Goal: Task Accomplishment & Management: Manage account settings

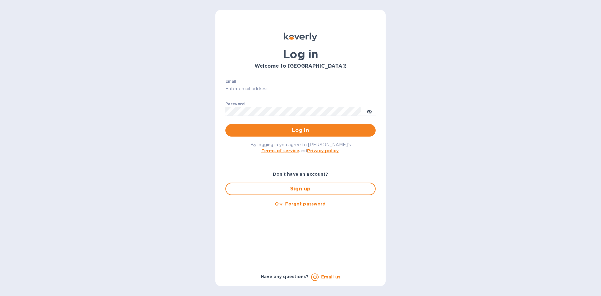
click at [263, 79] on div "Email ​ Password ​ Log in" at bounding box center [300, 108] width 160 height 68
click at [263, 85] on input "Email" at bounding box center [300, 88] width 150 height 9
type input "pratyasha@fluxfootwear.com"
click at [262, 126] on button "Log in" at bounding box center [300, 130] width 150 height 13
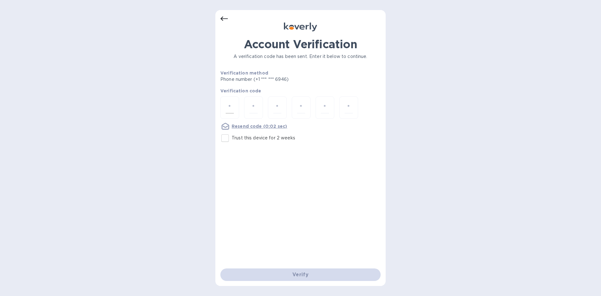
click at [227, 104] on input "number" at bounding box center [230, 108] width 8 height 12
type input "7"
type input "8"
type input "2"
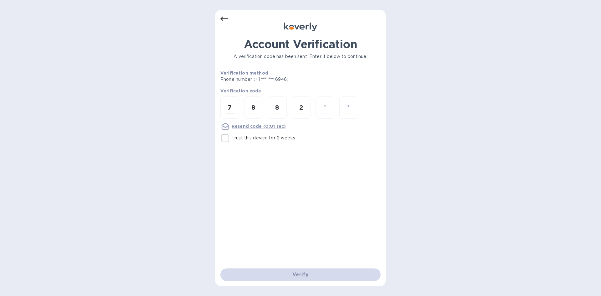
type input "5"
type input "2"
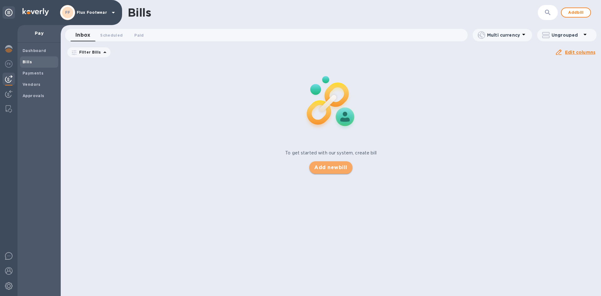
click at [334, 163] on button "Add new bill" at bounding box center [330, 167] width 43 height 13
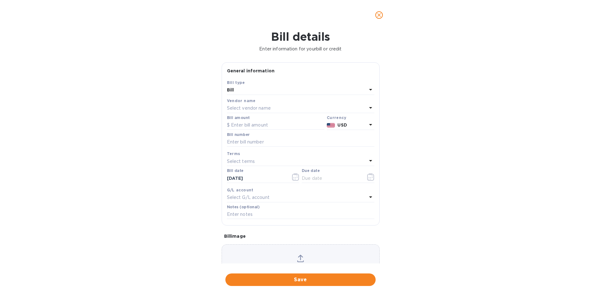
click at [272, 108] on div "Select vendor name" at bounding box center [297, 108] width 140 height 9
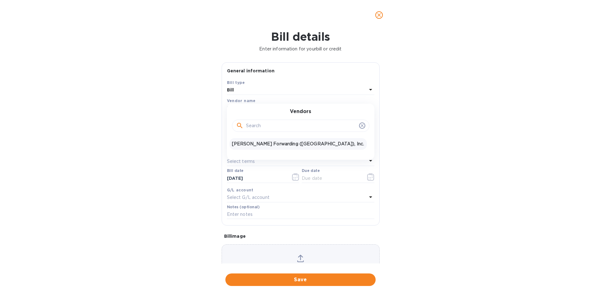
click at [259, 143] on p "[PERSON_NAME] Forwarding ([GEOGRAPHIC_DATA]), Inc." at bounding box center [298, 144] width 132 height 7
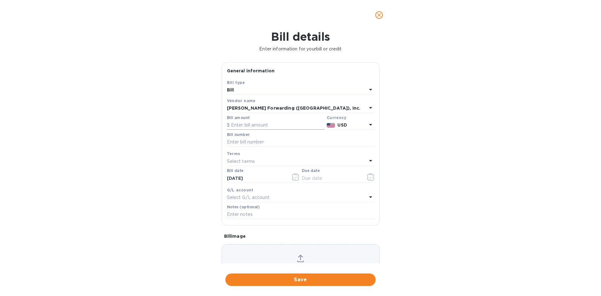
click at [254, 125] on input "text" at bounding box center [275, 125] width 97 height 9
type input "12,127.68"
click at [257, 142] on input "text" at bounding box center [300, 141] width 147 height 9
click at [251, 143] on input "text" at bounding box center [300, 141] width 147 height 9
paste input "S50896243"
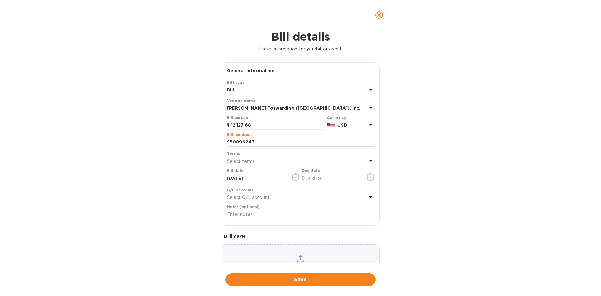
type input "S50896243"
click at [272, 162] on div "Select terms" at bounding box center [297, 161] width 140 height 9
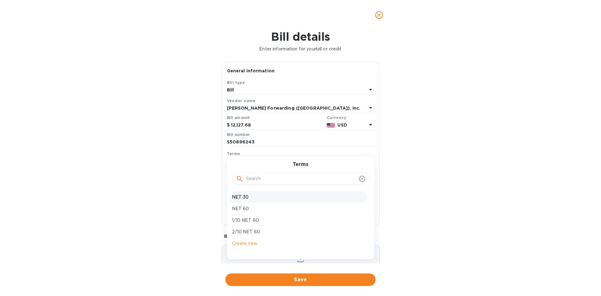
click at [251, 196] on p "NET 30" at bounding box center [298, 197] width 132 height 7
type input "[DATE]"
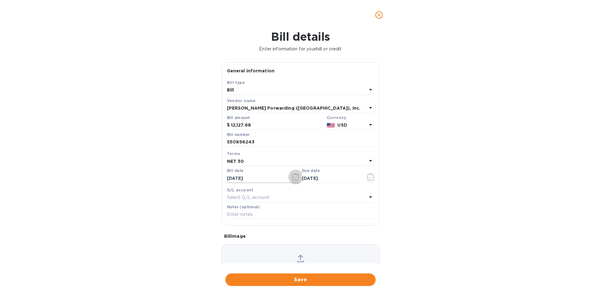
click at [298, 178] on icon "button" at bounding box center [295, 177] width 7 height 8
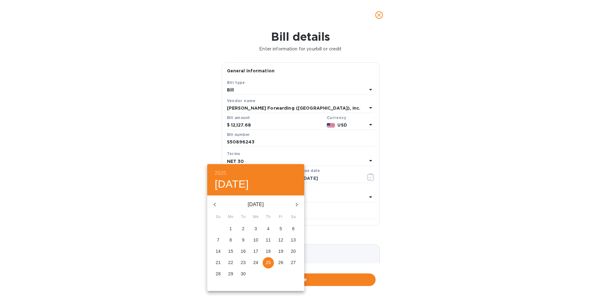
click at [216, 202] on icon "button" at bounding box center [215, 205] width 8 height 8
click at [266, 277] on button "28" at bounding box center [268, 273] width 11 height 11
type input "[DATE]"
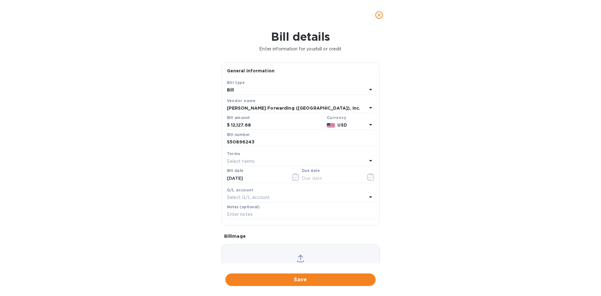
click at [256, 159] on div "Select terms" at bounding box center [297, 161] width 140 height 9
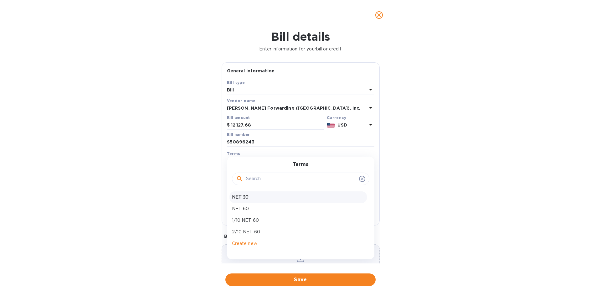
click at [249, 197] on p "NET 30" at bounding box center [298, 197] width 132 height 7
type input "[DATE]"
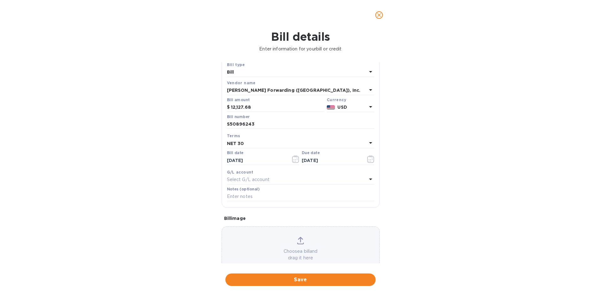
scroll to position [34, 0]
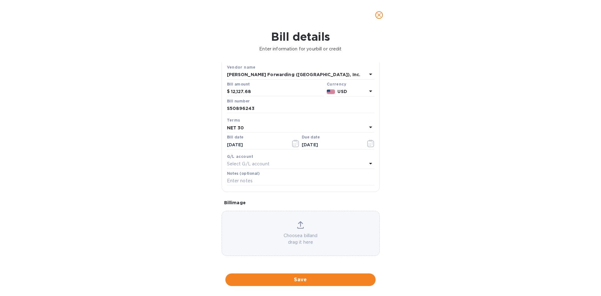
click at [311, 230] on div "Choose a bill and drag it here" at bounding box center [301, 233] width 158 height 24
click at [334, 278] on span "Save" at bounding box center [300, 280] width 140 height 8
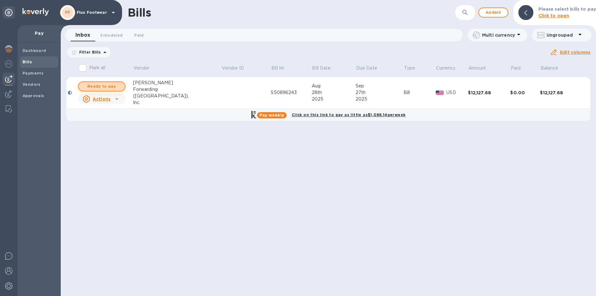
click at [118, 89] on span "Ready to pay" at bounding box center [102, 87] width 36 height 8
checkbox input "true"
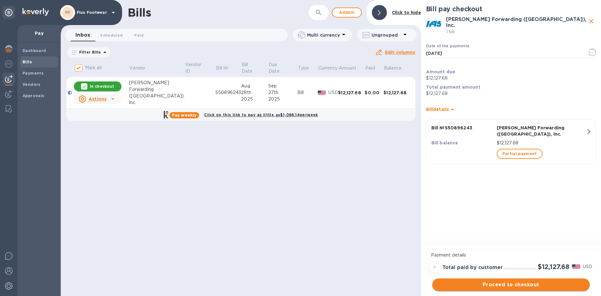
click at [513, 285] on span "Proceed to checkout" at bounding box center [510, 285] width 147 height 8
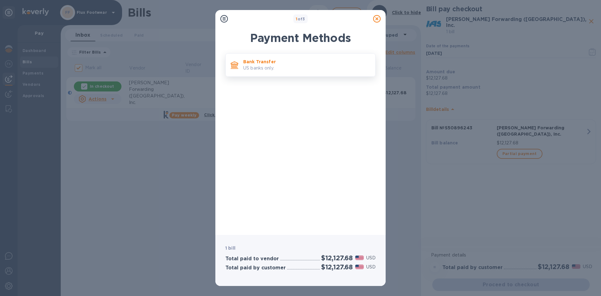
click at [285, 60] on p "Bank Transfer" at bounding box center [306, 62] width 127 height 6
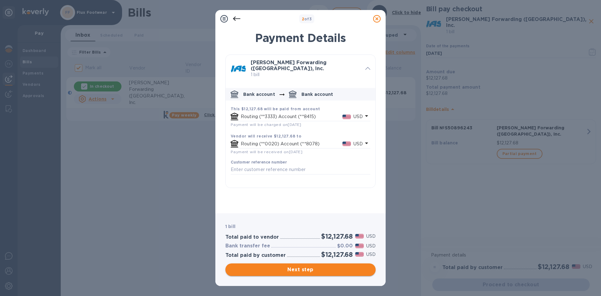
drag, startPoint x: 318, startPoint y: 272, endPoint x: 323, endPoint y: 271, distance: 5.1
click at [318, 272] on span "Next step" at bounding box center [300, 270] width 140 height 8
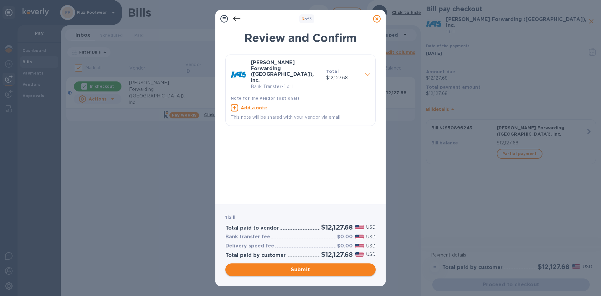
click at [315, 269] on span "Submit" at bounding box center [300, 270] width 140 height 8
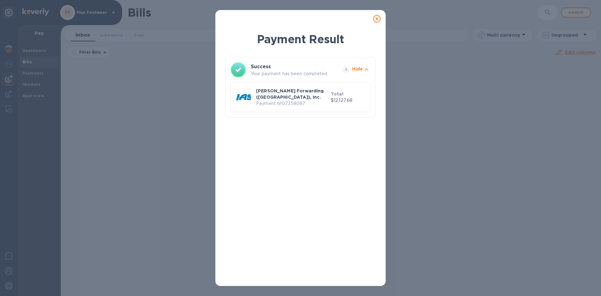
click at [378, 18] on icon at bounding box center [377, 19] width 8 height 8
